Goal: Information Seeking & Learning: Learn about a topic

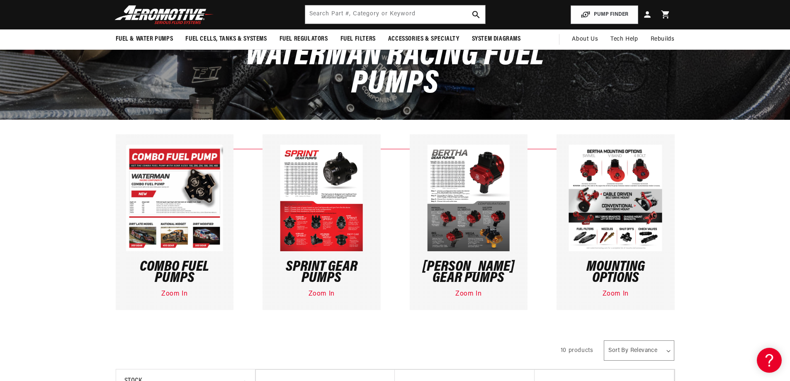
scroll to position [103, 0]
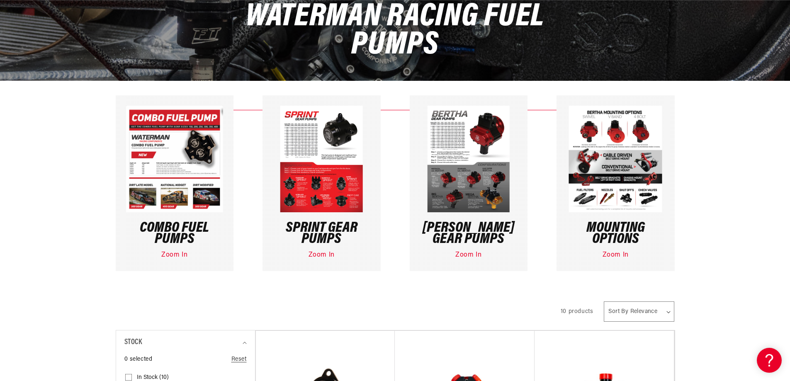
click at [339, 193] on img at bounding box center [321, 159] width 83 height 107
click at [321, 256] on link "Zoom In" at bounding box center [321, 255] width 26 height 7
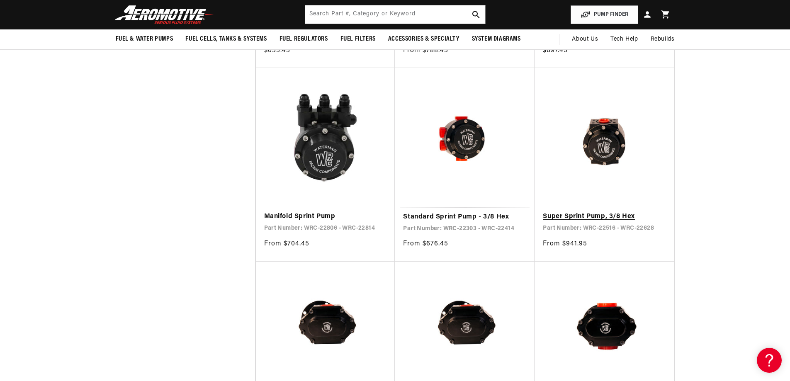
scroll to position [517, 0]
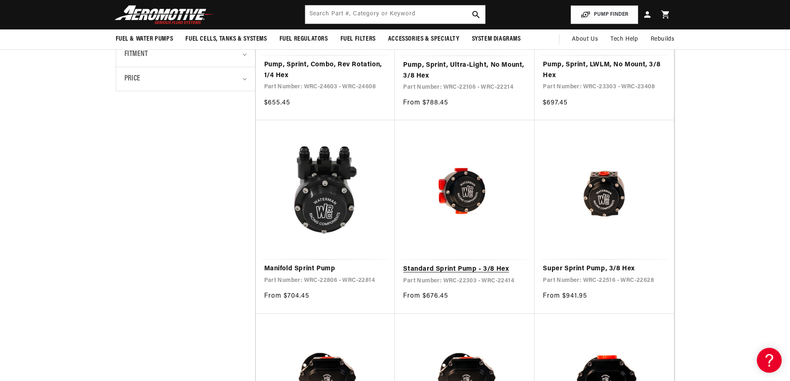
click at [461, 264] on link "Standard Sprint Pump - 3/8 Hex" at bounding box center [464, 269] width 123 height 11
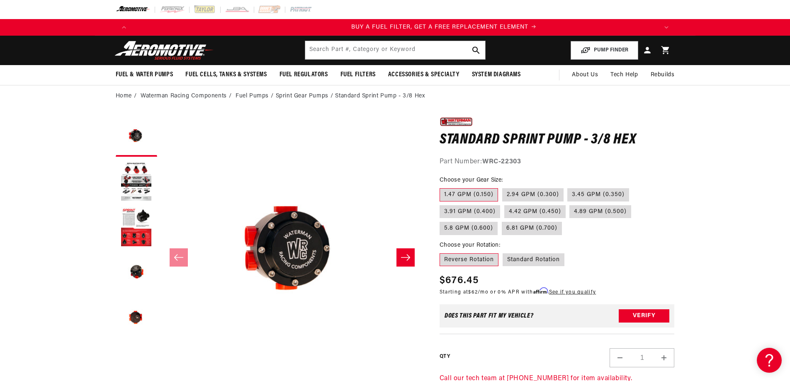
scroll to position [0, 526]
click at [138, 224] on button "Load image 3 in gallery view" at bounding box center [136, 226] width 41 height 41
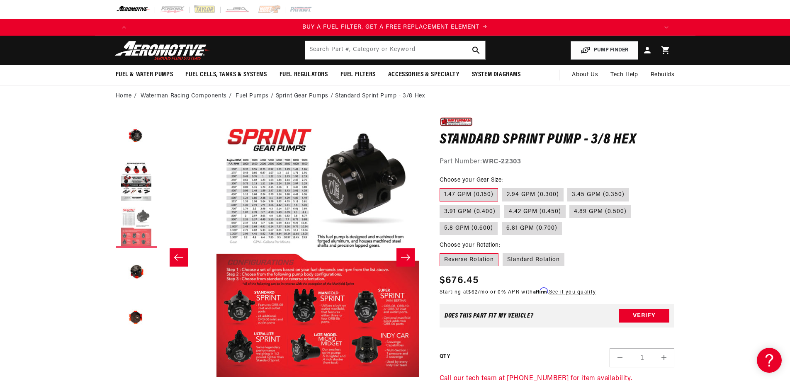
scroll to position [0, 524]
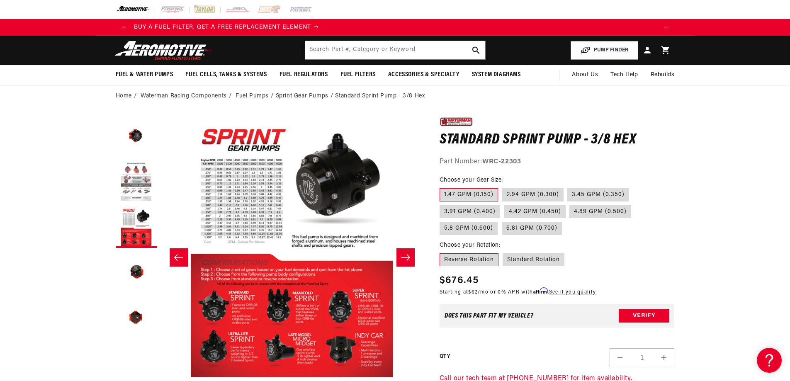
click at [132, 189] on button "Load image 2 in gallery view" at bounding box center [136, 181] width 41 height 41
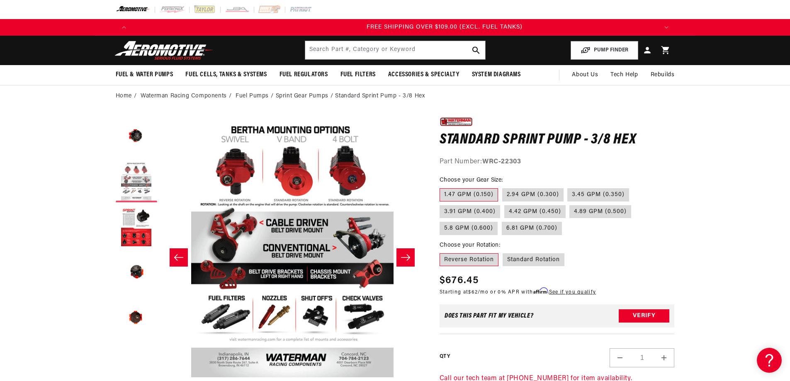
scroll to position [0, 1577]
click at [143, 147] on button "Load image 1 in gallery view" at bounding box center [136, 135] width 41 height 41
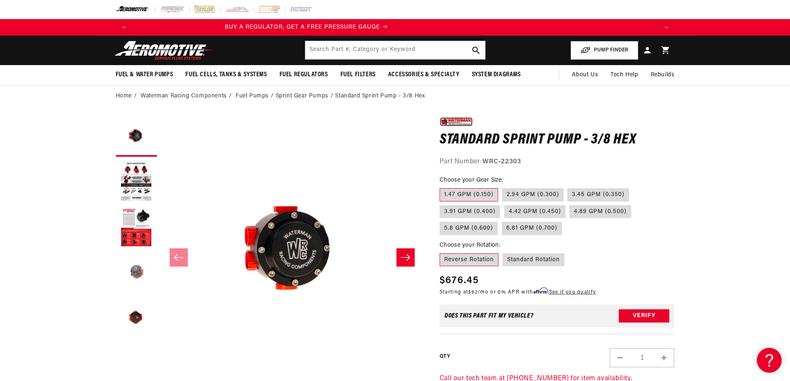
scroll to position [0, 0]
click at [138, 266] on button "Load image 4 in gallery view" at bounding box center [136, 272] width 41 height 41
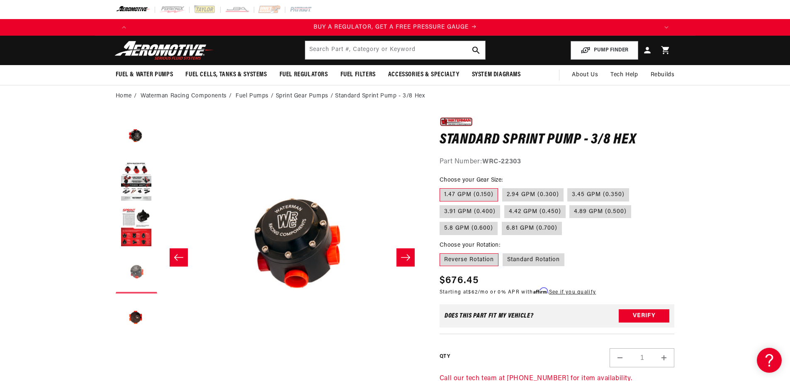
scroll to position [0, 785]
click at [137, 311] on button "Load image 5 in gallery view" at bounding box center [136, 318] width 41 height 41
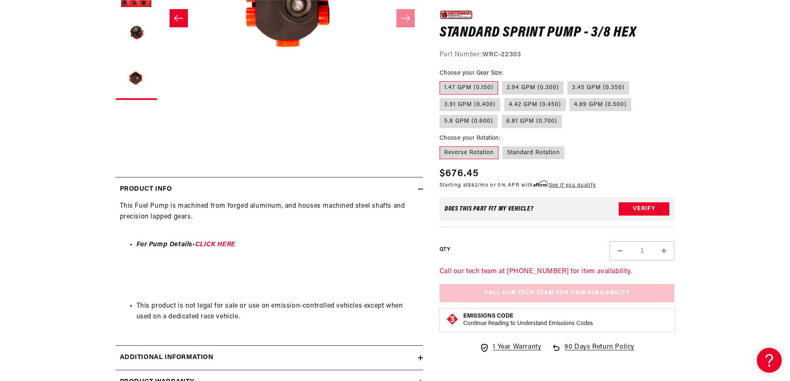
scroll to position [249, 0]
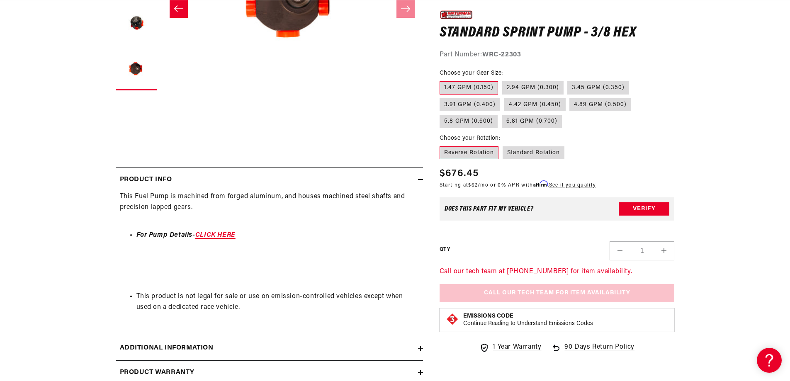
click at [229, 237] on link "CLICK HERE" at bounding box center [215, 235] width 40 height 7
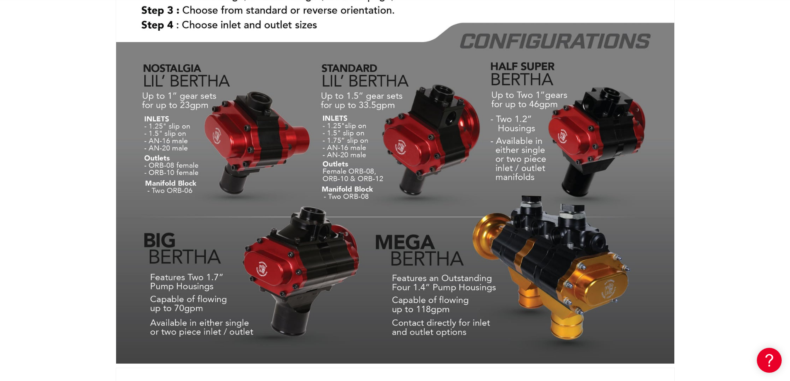
scroll to position [2010, 0]
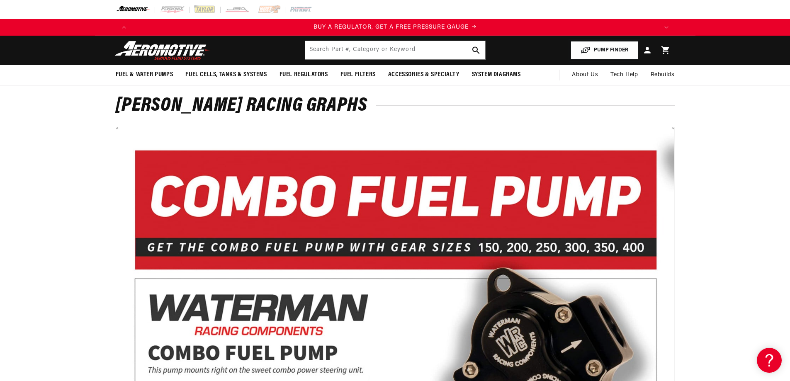
click at [625, 53] on button "PUMP FINDER" at bounding box center [604, 50] width 68 height 19
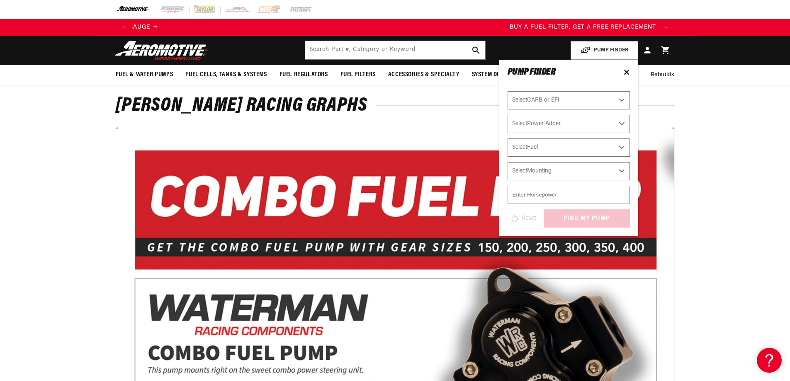
click at [578, 95] on select "Select CARB or EFI Carbureted Fuel Injected" at bounding box center [568, 100] width 122 height 18
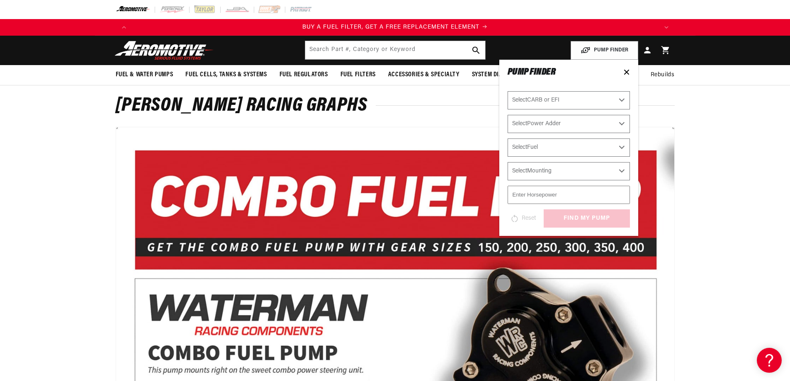
select select "Fuel-Injected"
click at [507, 91] on select "Select CARB or EFI Carbureted Fuel Injected" at bounding box center [568, 100] width 122 height 18
select select "Fuel-Injected"
click at [544, 126] on select "Select Power Adder No - Naturally Aspirated Yes - Forced Induction" at bounding box center [568, 124] width 122 height 18
select select "Yes-Forced-Induction"
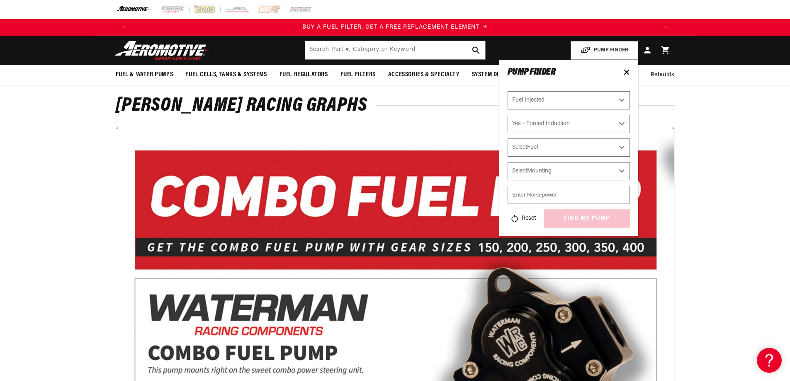
click at [507, 115] on select "Select Power Adder No - Naturally Aspirated Yes - Forced Induction" at bounding box center [568, 124] width 122 height 18
select select "Yes-Forced-Induction"
click at [554, 170] on select "Select Mounting External In-Tank" at bounding box center [568, 171] width 122 height 18
click at [561, 151] on select "Select Fuel E85 Gas" at bounding box center [568, 147] width 122 height 18
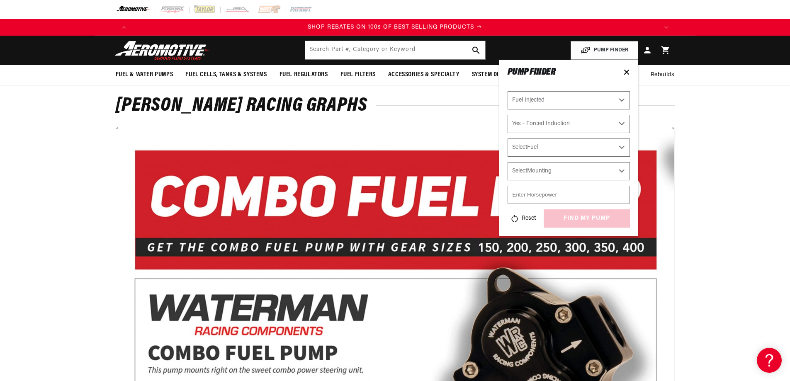
click at [561, 151] on select "Select Fuel E85 Gas" at bounding box center [568, 147] width 122 height 18
select select "E85"
click at [507, 138] on select "Select Fuel E85 Gas" at bounding box center [568, 147] width 122 height 18
select select "E85"
click at [541, 172] on select "Select Mounting External In-Tank" at bounding box center [568, 171] width 122 height 18
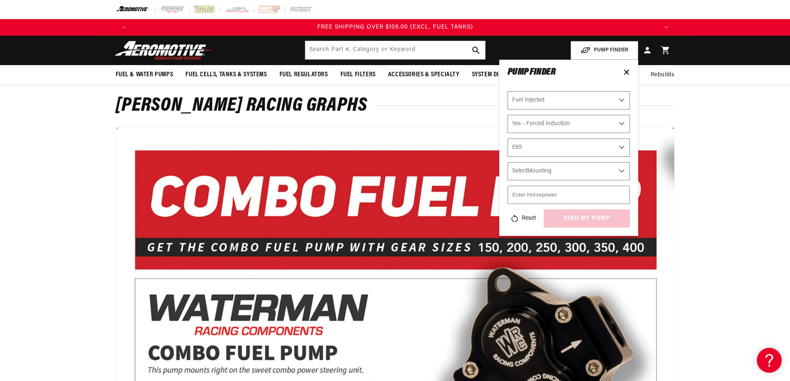
select select "External"
click at [507, 162] on select "Select Mounting External In-Tank" at bounding box center [568, 171] width 122 height 18
select select "External"
click at [533, 197] on input "number" at bounding box center [568, 195] width 122 height 18
click at [566, 198] on input "700" at bounding box center [568, 195] width 122 height 18
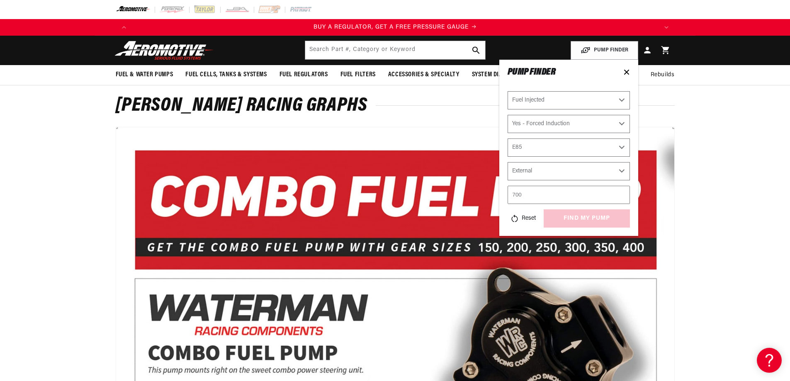
type input "700"
click at [561, 209] on div "Select CARB or EFI Carbureted Fuel Injected Select Power Adder No - Naturally A…" at bounding box center [568, 159] width 122 height 136
click at [563, 214] on button "find my pump" at bounding box center [587, 218] width 86 height 19
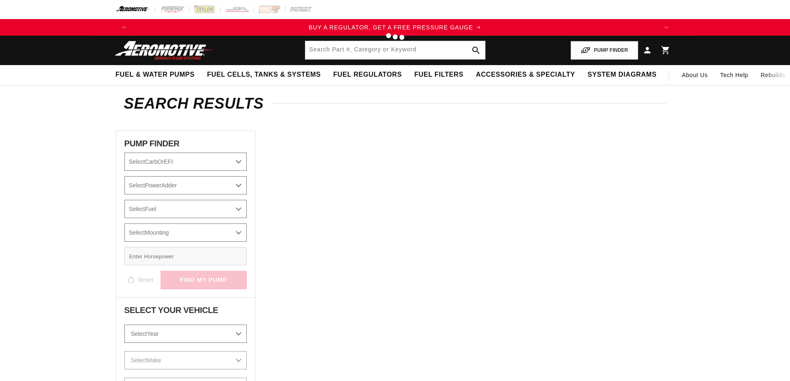
select select "Fuel-Injected"
select select "Yes-Forced-Induction"
select select "E85"
select select "External"
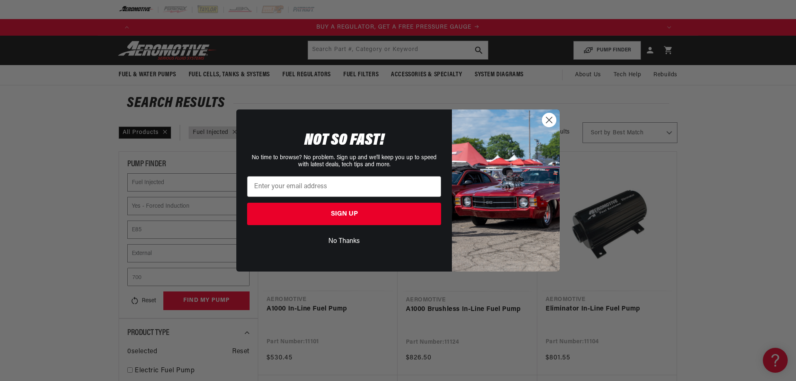
click at [548, 119] on circle "Close dialog" at bounding box center [549, 120] width 14 height 14
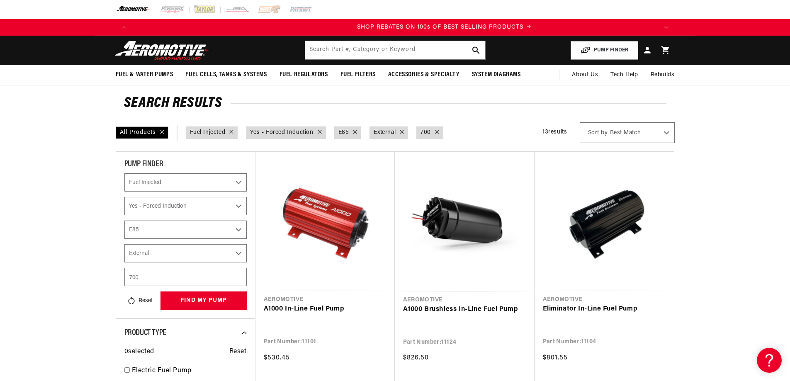
scroll to position [0, 1051]
